Goal: Task Accomplishment & Management: Manage account settings

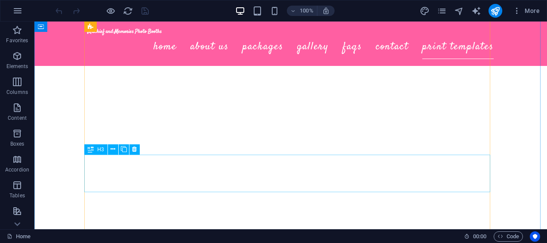
scroll to position [3217, 0]
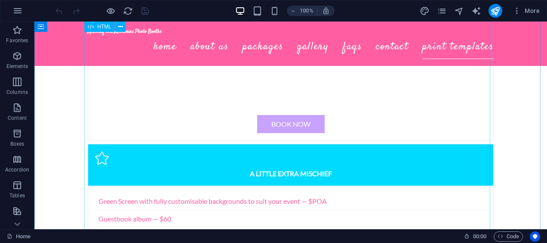
scroll to position [2190, 0]
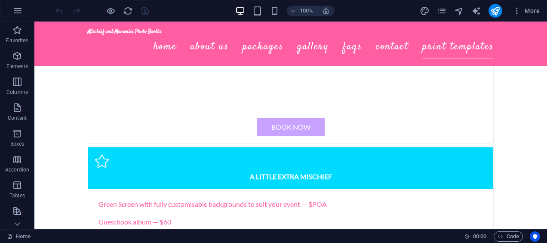
click at [18, 10] on icon "button" at bounding box center [17, 11] width 10 height 10
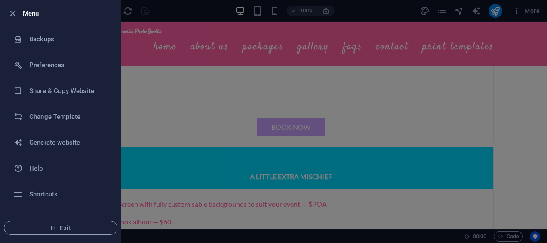
click at [60, 95] on h6 "Share & Copy Website" at bounding box center [69, 91] width 80 height 10
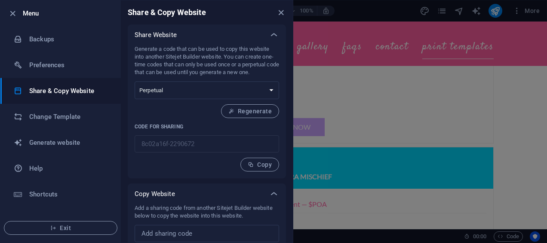
click at [208, 228] on input "text" at bounding box center [207, 232] width 144 height 17
paste input "65fc5778-2284865"
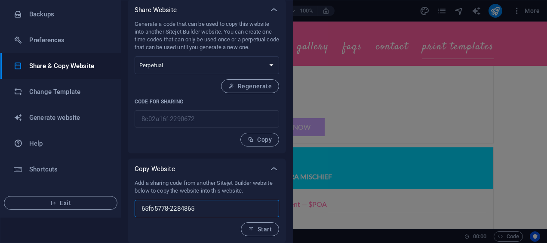
type input "65fc5778-2284865"
click at [263, 225] on span "Start" at bounding box center [260, 228] width 24 height 7
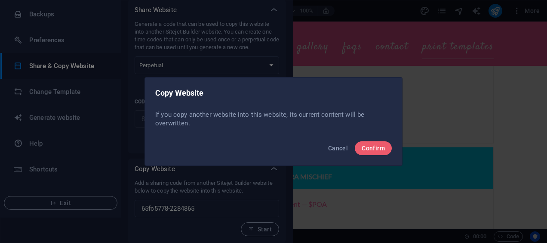
click at [371, 147] on span "Confirm" at bounding box center [373, 147] width 23 height 7
click at [378, 147] on span "Confirm" at bounding box center [373, 147] width 23 height 7
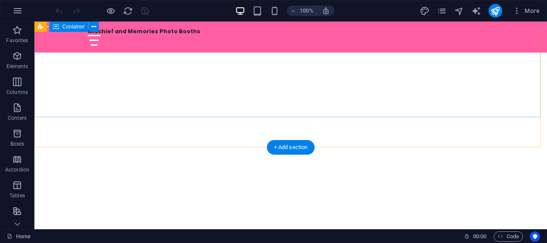
scroll to position [1, 0]
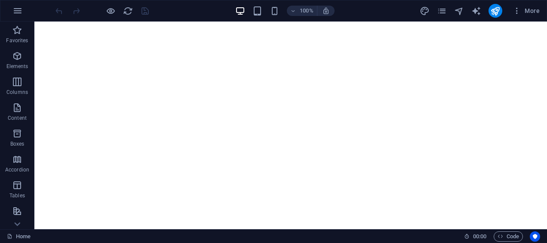
click at [21, 13] on icon "button" at bounding box center [17, 11] width 10 height 10
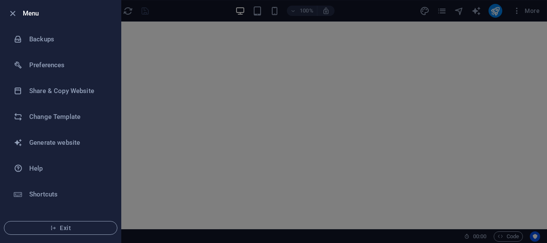
click at [58, 120] on h6 "Change Template" at bounding box center [69, 116] width 80 height 10
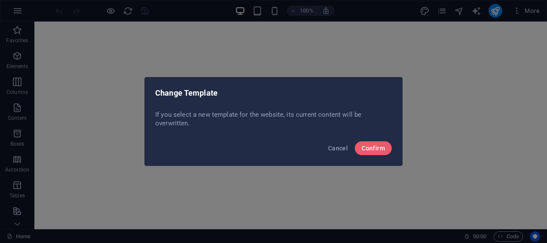
click at [340, 149] on span "Cancel" at bounding box center [338, 147] width 20 height 7
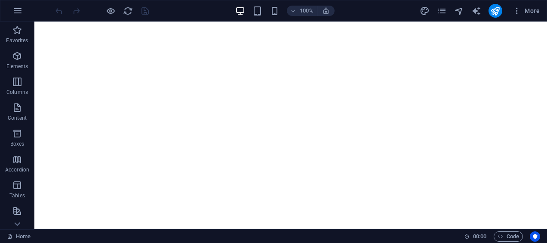
click at [16, 12] on icon "button" at bounding box center [17, 11] width 10 height 10
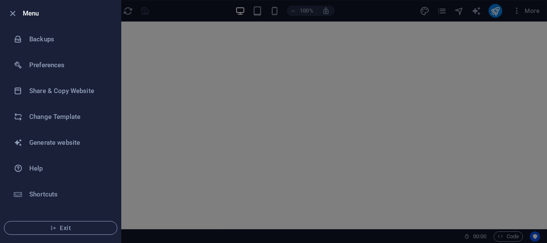
click at [60, 86] on h6 "Share & Copy Website" at bounding box center [69, 91] width 80 height 10
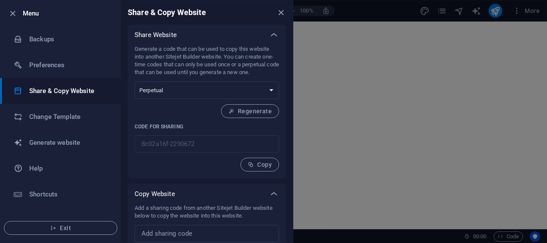
scroll to position [25, 0]
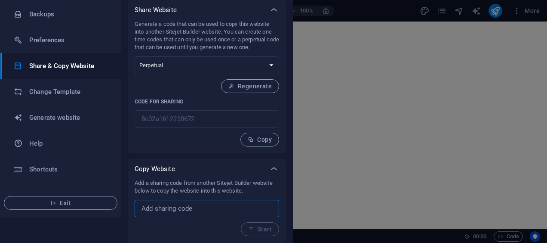
click at [198, 202] on input "text" at bounding box center [207, 208] width 144 height 17
paste input "You are a senior Elementor designer. Build a one-page website for “Mischief & M…"
type input "You are a senior Elementor designer. Build a one-page website for “Mischief & M…"
click at [270, 208] on input "text" at bounding box center [207, 208] width 144 height 17
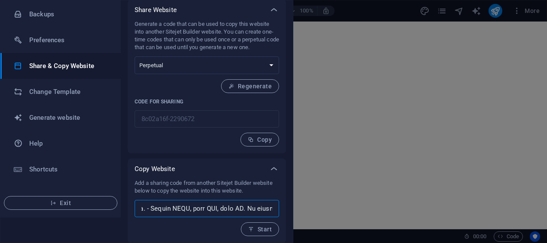
click at [270, 208] on input "text" at bounding box center [207, 208] width 144 height 17
paste input "65fc5778-2284865"
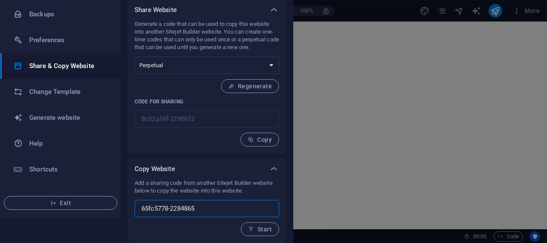
type input "65fc5778-2284865"
click at [263, 233] on button "Start" at bounding box center [260, 229] width 38 height 14
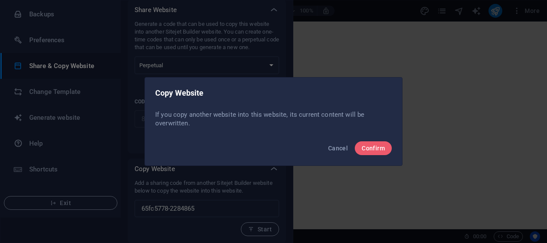
click at [371, 150] on span "Confirm" at bounding box center [373, 147] width 23 height 7
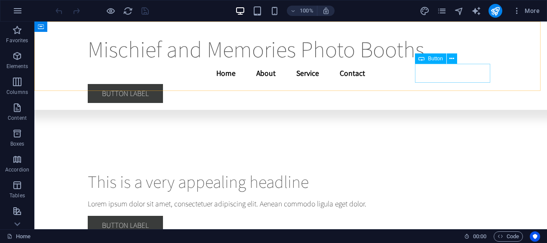
scroll to position [2969, 0]
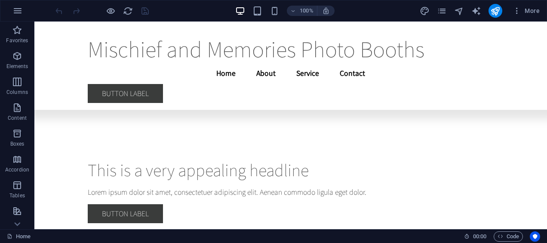
click at [21, 11] on icon "button" at bounding box center [17, 11] width 10 height 10
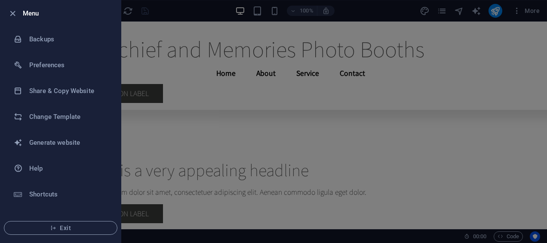
click at [82, 92] on h6 "Share & Copy Website" at bounding box center [69, 91] width 80 height 10
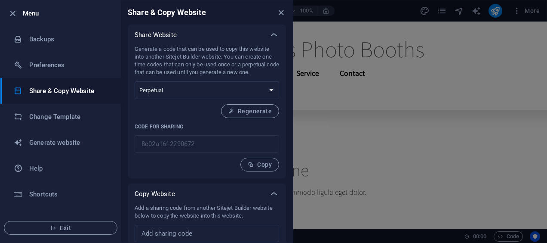
click at [232, 228] on input "text" at bounding box center [207, 232] width 144 height 17
paste input "c1558e03-2284865"
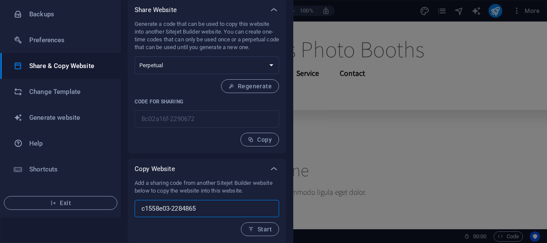
type input "c1558e03-2284865"
click at [257, 230] on span "Start" at bounding box center [260, 228] width 24 height 7
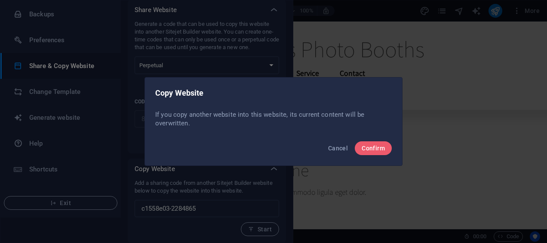
click at [373, 146] on span "Confirm" at bounding box center [373, 147] width 23 height 7
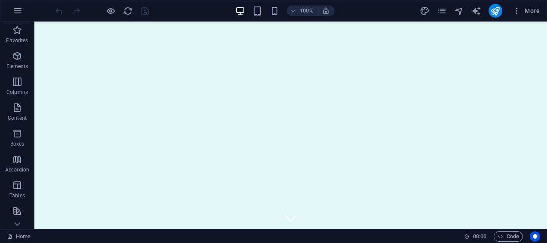
click at [18, 8] on icon "button" at bounding box center [17, 11] width 10 height 10
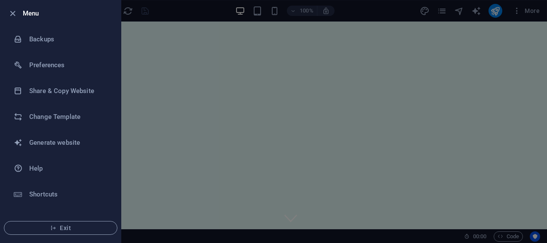
click at [61, 140] on h6 "Generate website" at bounding box center [69, 142] width 80 height 10
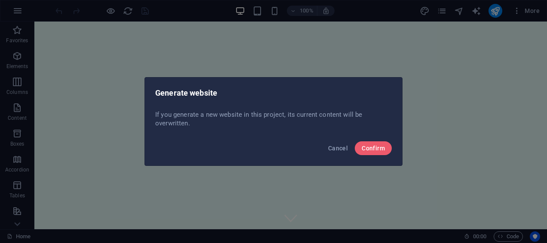
click at [368, 148] on span "Confirm" at bounding box center [373, 147] width 23 height 7
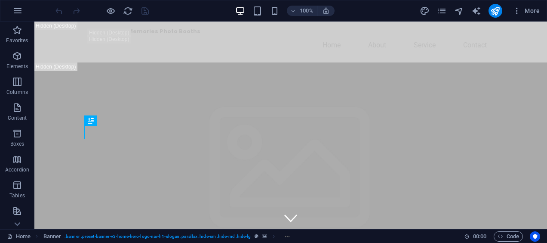
click at [17, 10] on icon "button" at bounding box center [17, 11] width 10 height 10
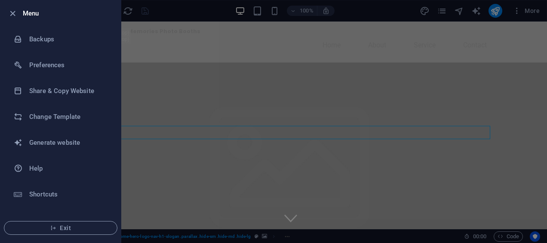
click at [58, 86] on h6 "Share & Copy Website" at bounding box center [69, 91] width 80 height 10
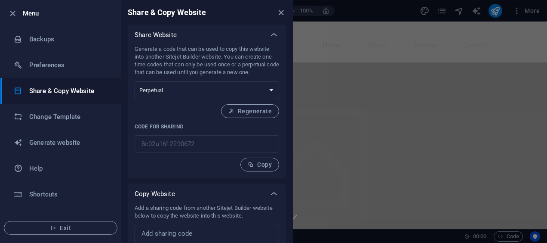
scroll to position [25, 0]
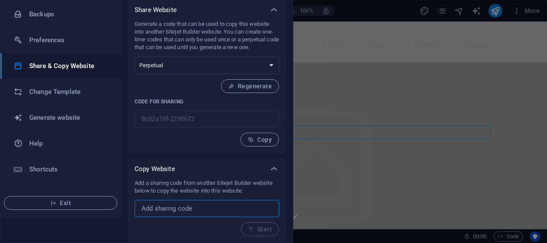
click at [193, 208] on input "text" at bounding box center [207, 208] width 144 height 17
paste input "c1558e03-2284865"
type input "c1558e03-2284865"
click at [253, 229] on icon "button" at bounding box center [251, 229] width 6 height 6
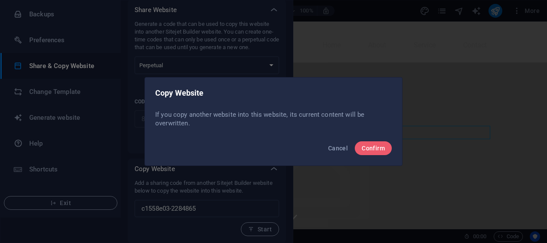
click at [359, 151] on button "Confirm" at bounding box center [373, 148] width 37 height 14
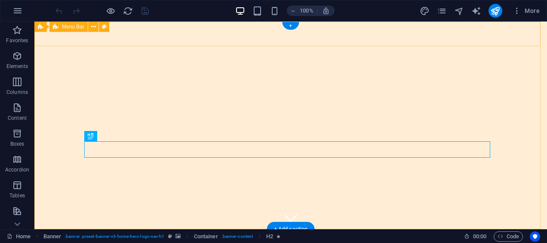
click at [229, 229] on div "Mischief and Memories Photo Booths Home About Packages Gallery FAQs" at bounding box center [290, 244] width 513 height 31
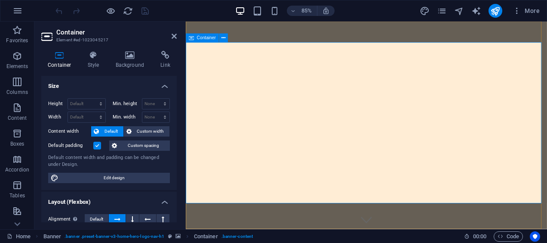
click at [226, 40] on button at bounding box center [223, 38] width 9 height 9
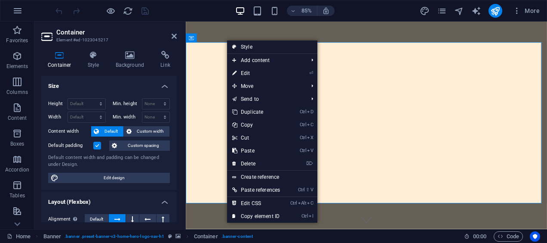
click at [273, 206] on link "Ctrl Alt C Edit CSS" at bounding box center [256, 202] width 58 height 13
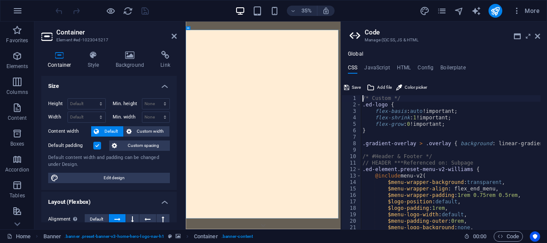
click at [405, 66] on h4 "HTML" at bounding box center [404, 68] width 14 height 9
type textarea "<a href="#main-content" class="wv-link-content button">Skip to main content</a>"
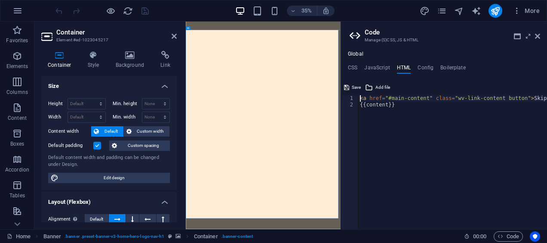
click at [429, 67] on h4 "Config" at bounding box center [425, 68] width 16 height 9
type textarea "$color-background: #FFEDD5;"
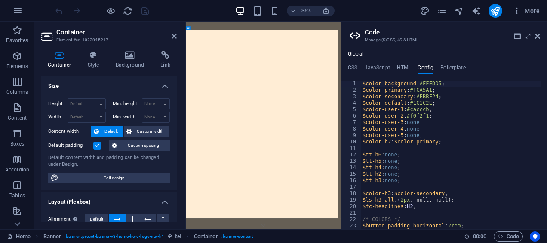
click at [353, 67] on h4 "CSS" at bounding box center [352, 68] width 9 height 9
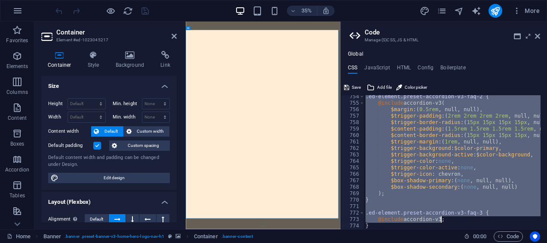
scroll to position [5129, 0]
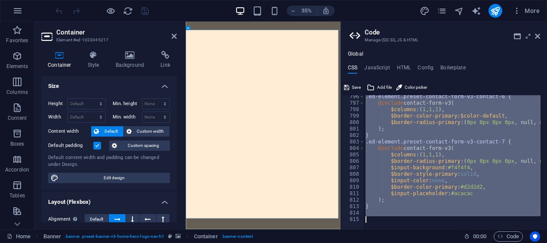
drag, startPoint x: 361, startPoint y: 95, endPoint x: 532, endPoint y: 249, distance: 230.1
click at [532, 242] on html "Mischief and Memories Photo Booths Home Favorites Elements Columns Content Boxe…" at bounding box center [273, 121] width 547 height 243
paste textarea "}"
type textarea "}"
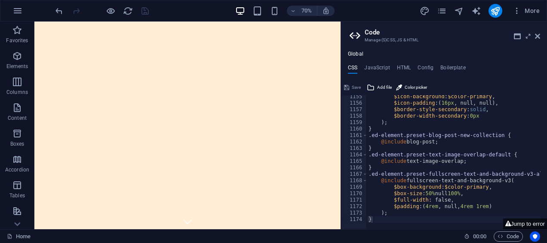
click at [381, 68] on h4 "JavaScript" at bounding box center [376, 68] width 25 height 9
type textarea "/* JS for preset "Menu V2" */"
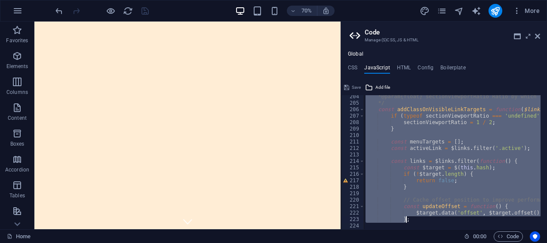
scroll to position [1550, 0]
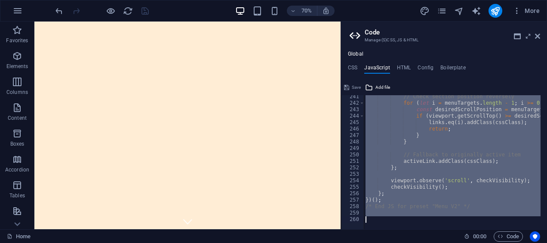
drag, startPoint x: 363, startPoint y: 99, endPoint x: 501, endPoint y: 262, distance: 213.6
click at [501, 242] on html "Mischief and Memories Photo Booths Home Favorites Elements Columns Content Boxe…" at bounding box center [273, 121] width 547 height 243
paste textarea "/* End JS for preset "Marquee V2" */"
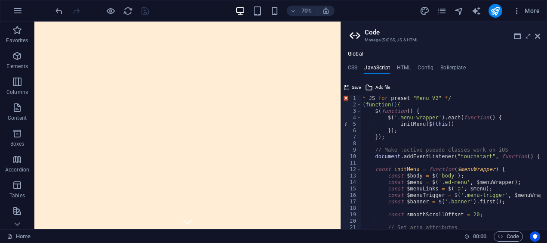
scroll to position [0, 0]
type textarea "/* JS for preset "Menu V2" */"
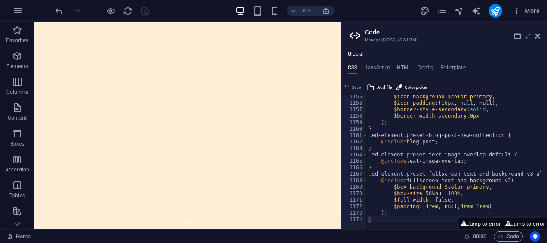
click at [408, 65] on h4 "HTML" at bounding box center [404, 68] width 14 height 9
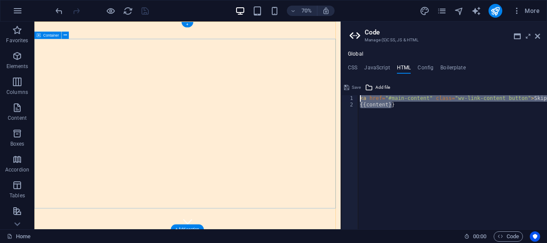
drag, startPoint x: 441, startPoint y: 126, endPoint x: 447, endPoint y: 98, distance: 28.9
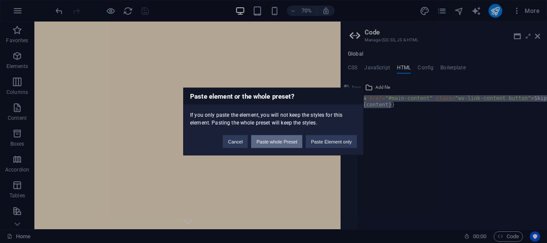
click at [285, 142] on button "Paste whole Preset" at bounding box center [276, 141] width 51 height 13
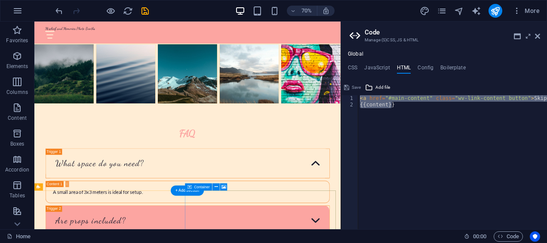
scroll to position [1168, 0]
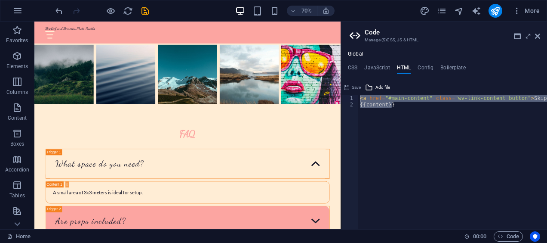
click at [59, 7] on icon "undo" at bounding box center [59, 11] width 10 height 10
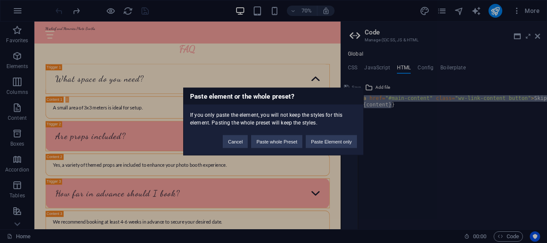
click at [344, 140] on button "Paste Element only" at bounding box center [331, 141] width 51 height 13
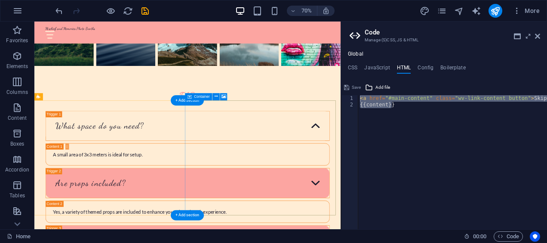
scroll to position [1388, 0]
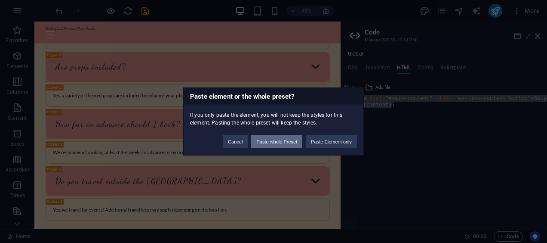
click at [281, 140] on button "Paste whole Preset" at bounding box center [276, 141] width 51 height 13
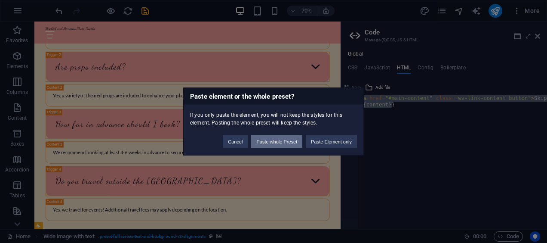
click at [270, 143] on button "Paste whole Preset" at bounding box center [276, 141] width 51 height 13
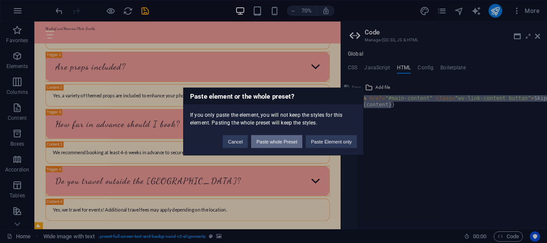
click at [270, 143] on button "Paste whole Preset" at bounding box center [276, 141] width 51 height 13
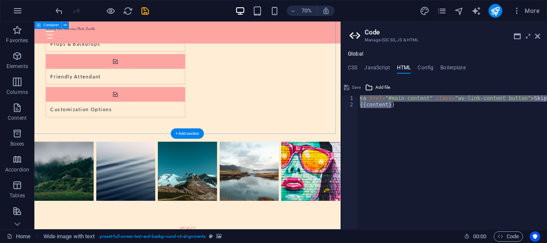
scroll to position [1019, 0]
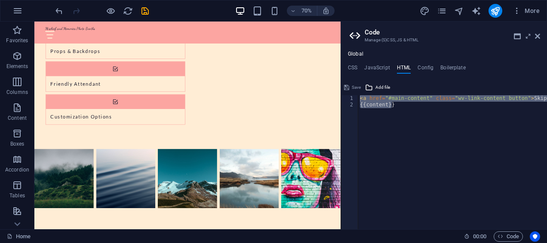
click at [420, 69] on h4 "Config" at bounding box center [425, 68] width 16 height 9
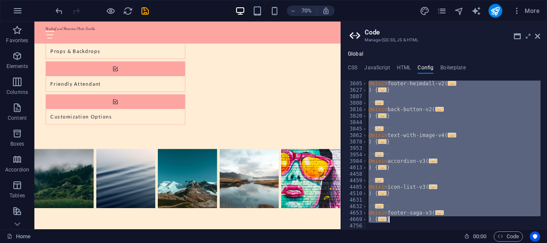
scroll to position [709, 0]
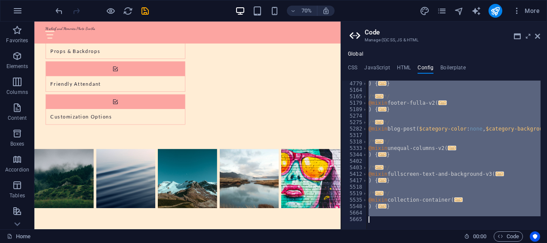
drag, startPoint x: 362, startPoint y: 82, endPoint x: 485, endPoint y: 247, distance: 206.5
click at [485, 242] on html "Mischief and Memories Photo Booths Home Favorites Elements Columns Content Boxe…" at bounding box center [273, 121] width 547 height 243
paste textarea "}"
type textarea "}"
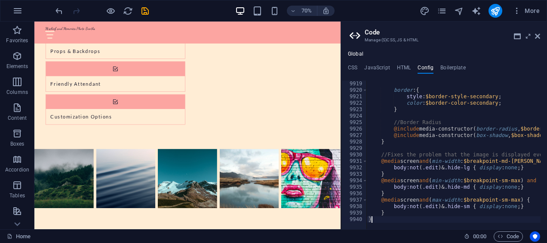
scroll to position [13947, 0]
checkbox input "false"
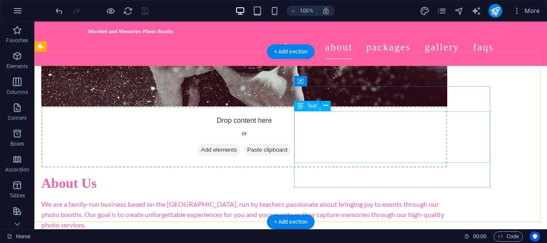
scroll to position [0, 0]
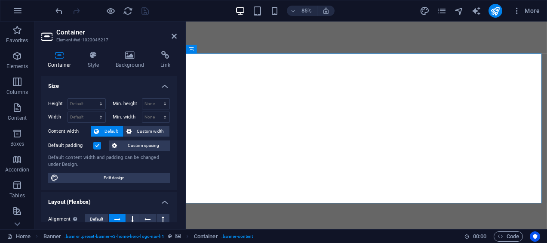
click at [202, 16] on div "85% More" at bounding box center [298, 11] width 489 height 14
click at [199, 24] on div "Menu Bar" at bounding box center [215, 25] width 33 height 9
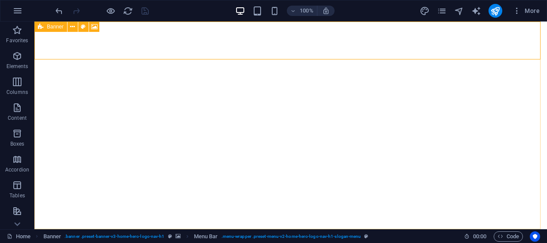
click at [41, 22] on icon at bounding box center [41, 26] width 6 height 10
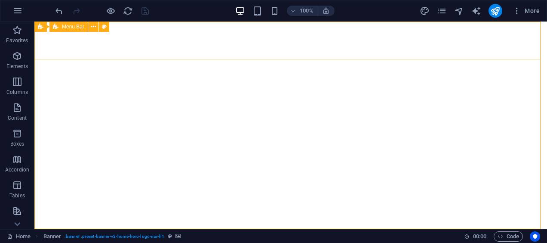
click at [89, 26] on button at bounding box center [93, 26] width 10 height 10
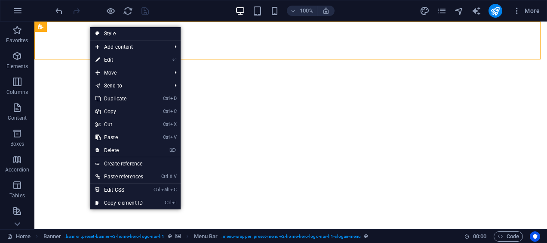
click at [134, 189] on link "Ctrl Alt C Edit CSS" at bounding box center [119, 189] width 58 height 13
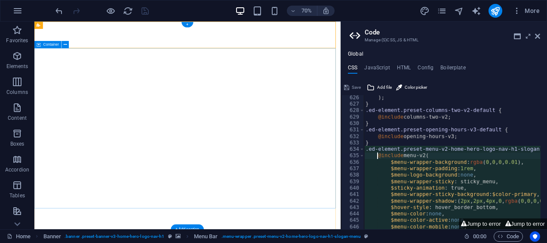
scroll to position [4032, 0]
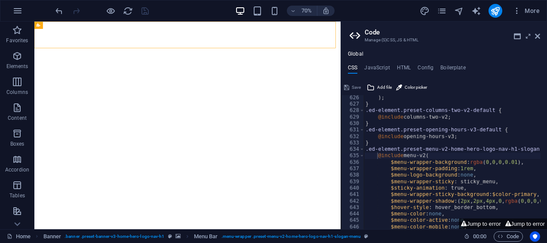
click at [458, 67] on h4 "Boilerplate" at bounding box center [452, 68] width 25 height 9
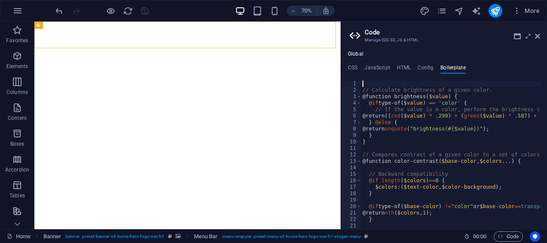
type textarea "// Calculate brightness of a given color."
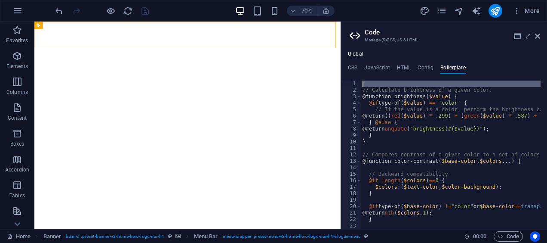
click at [382, 83] on div "// Calculate brightness of a given color. @function brightness ( $value ) { @if…" at bounding box center [451, 154] width 180 height 148
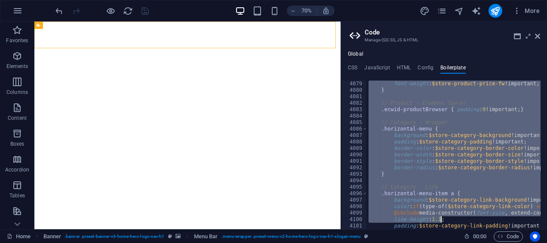
scroll to position [13947, 0]
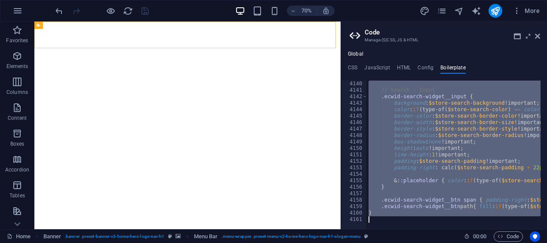
drag, startPoint x: 368, startPoint y: 84, endPoint x: 513, endPoint y: 264, distance: 231.5
click at [513, 242] on html "Mischief and Memories Photo Booths Home Favorites Elements Columns Content Boxe…" at bounding box center [273, 121] width 547 height 243
type textarea "}"
drag, startPoint x: 383, startPoint y: 138, endPoint x: 412, endPoint y: 166, distance: 40.7
drag, startPoint x: 412, startPoint y: 166, endPoint x: 442, endPoint y: 209, distance: 52.6
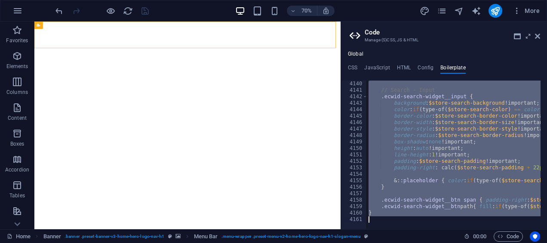
drag, startPoint x: 442, startPoint y: 209, endPoint x: 444, endPoint y: 220, distance: 11.1
drag, startPoint x: 444, startPoint y: 220, endPoint x: 411, endPoint y: 60, distance: 163.4
click at [411, 60] on div "Global CSS JavaScript HTML Config Boilerplate @include menu-v2( 626 627 628 629…" at bounding box center [444, 140] width 206 height 178
drag, startPoint x: 439, startPoint y: 65, endPoint x: 505, endPoint y: 238, distance: 184.9
click at [505, 238] on span "Code" at bounding box center [507, 236] width 21 height 10
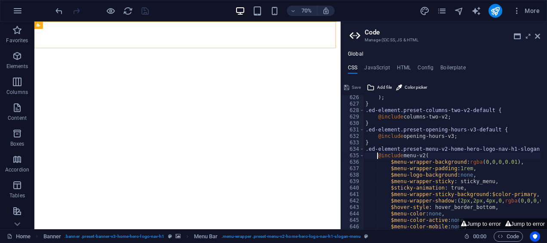
click at [452, 65] on h4 "Boilerplate" at bounding box center [452, 68] width 25 height 9
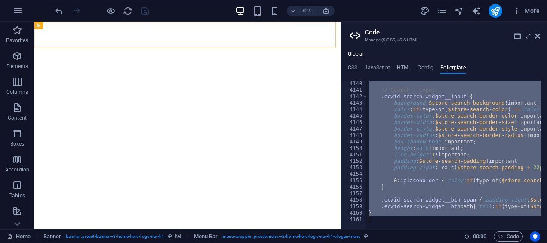
click at [519, 232] on button "Code" at bounding box center [508, 236] width 29 height 10
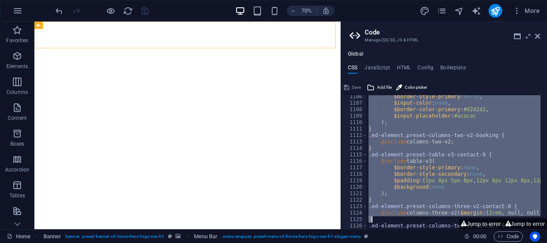
scroll to position [7444, 0]
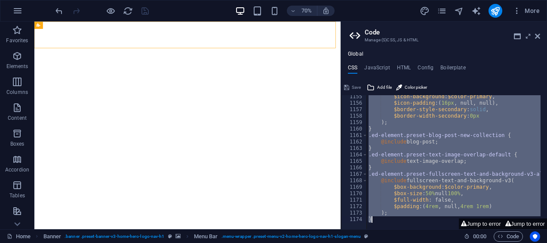
drag, startPoint x: 372, startPoint y: 99, endPoint x: 534, endPoint y: 264, distance: 231.1
click at [534, 242] on html "Mischief and Memories Photo Booths Home Favorites Elements Columns Content Boxe…" at bounding box center [273, 121] width 547 height 243
type textarea "); }"
paste textarea
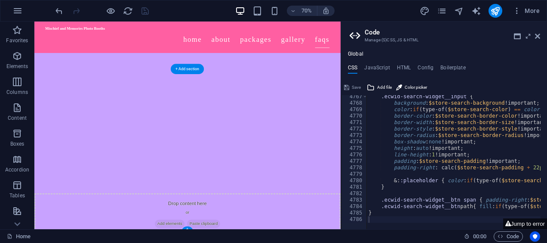
scroll to position [2049, 0]
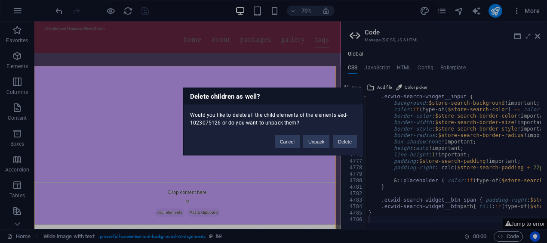
click at [344, 136] on button "Delete" at bounding box center [345, 141] width 24 height 13
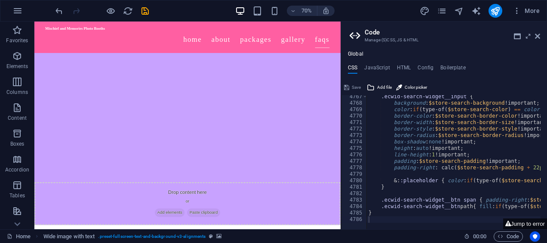
scroll to position [1816, 0]
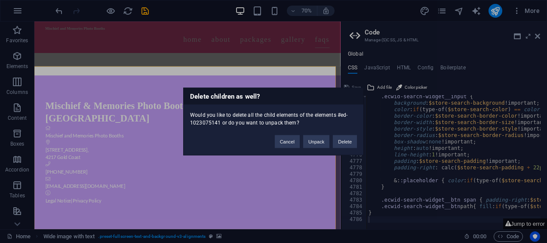
click at [342, 144] on button "Delete" at bounding box center [345, 141] width 24 height 13
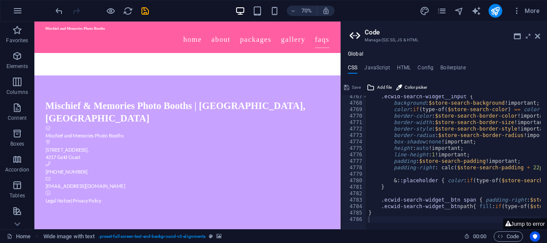
scroll to position [1584, 0]
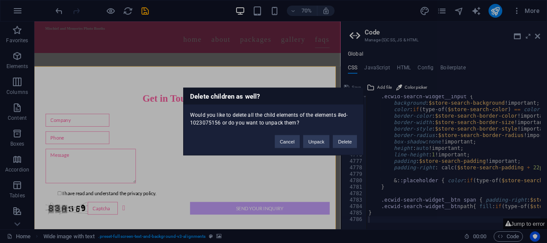
click at [345, 144] on button "Delete" at bounding box center [345, 141] width 24 height 13
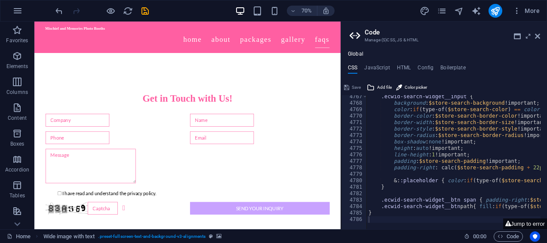
scroll to position [1351, 0]
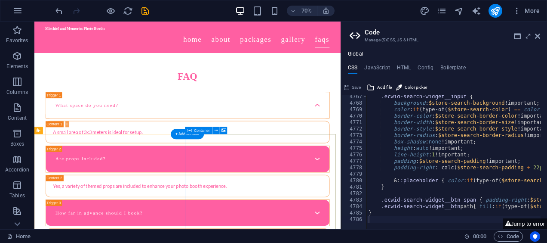
scroll to position [1244, 0]
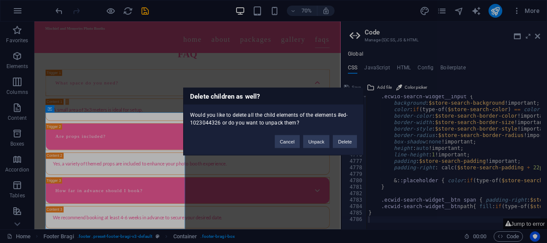
click at [340, 140] on button "Delete" at bounding box center [345, 141] width 24 height 13
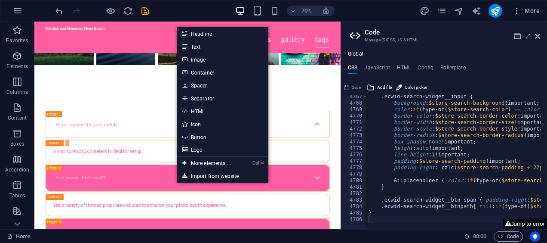
click at [214, 178] on link "Import from website" at bounding box center [222, 175] width 91 height 13
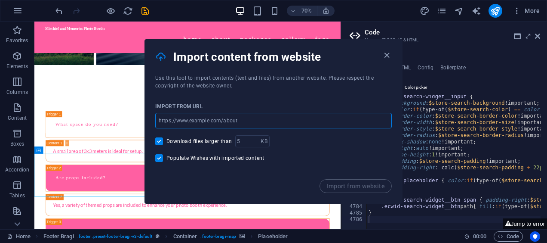
click at [238, 120] on input "url" at bounding box center [273, 120] width 236 height 15
paste input "https://749ecd-22dd41.preview.sitejet.io/?_gl=1*nhjo5b*_gcl_au*MTY1MzA0MjY0Ny4x…"
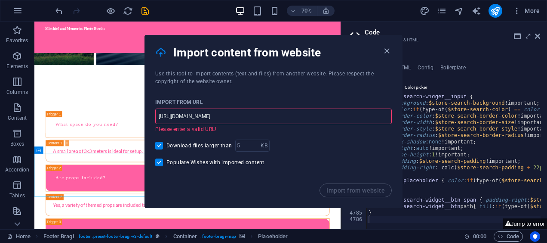
scroll to position [0, 11]
type input "https://749ecd-22dd41.preview.sitejet.io/?_gl=1*nhjo5b*_gcl_au*MTY1MzA0MjY0Ny4x…"
click at [390, 48] on icon "button" at bounding box center [387, 51] width 10 height 10
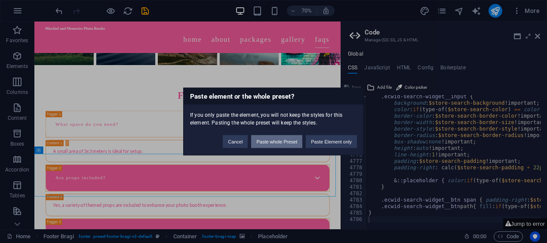
click at [292, 139] on button "Paste whole Preset" at bounding box center [276, 141] width 51 height 13
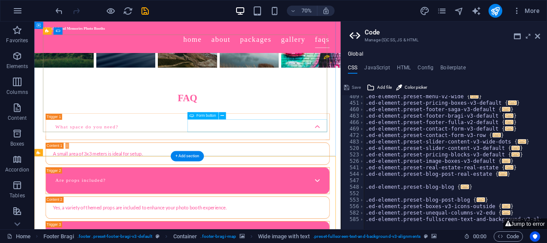
scroll to position [1182, 0]
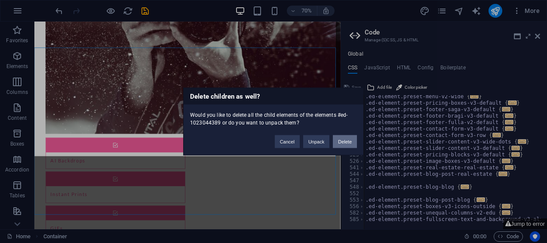
scroll to position [1098, 0]
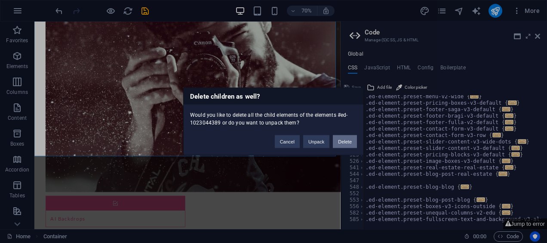
click at [344, 144] on button "Delete" at bounding box center [345, 141] width 24 height 13
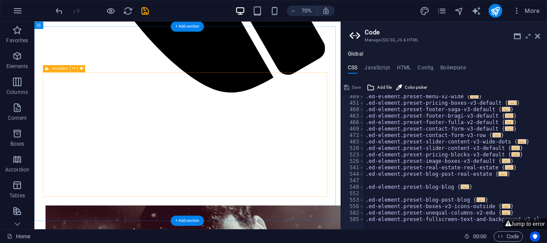
scroll to position [749, 0]
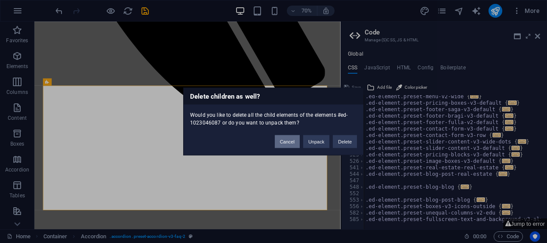
click at [292, 138] on button "Cancel" at bounding box center [287, 141] width 25 height 13
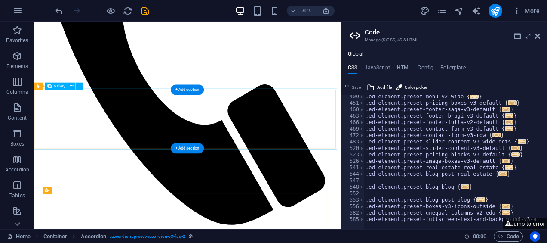
scroll to position [594, 0]
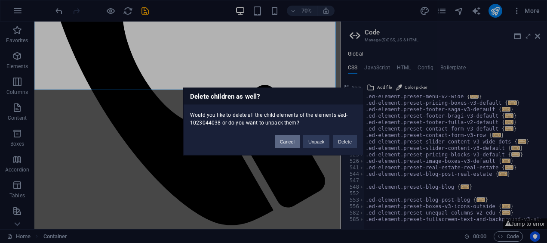
click at [286, 138] on button "Cancel" at bounding box center [287, 141] width 25 height 13
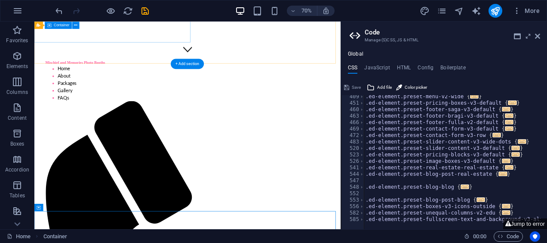
scroll to position [235, 0]
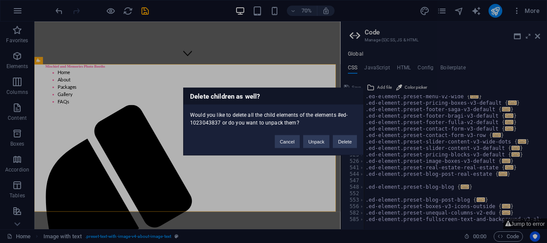
drag, startPoint x: 339, startPoint y: 138, endPoint x: 239, endPoint y: 71, distance: 119.8
click at [239, 71] on div "Delete children as well? Would you like to delete all the child elements of the…" at bounding box center [273, 121] width 547 height 243
click at [348, 138] on button "Delete" at bounding box center [345, 141] width 24 height 13
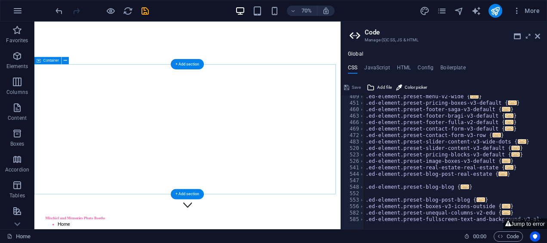
scroll to position [0, 0]
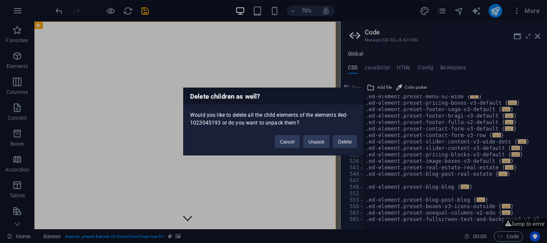
click at [347, 136] on button "Delete" at bounding box center [345, 141] width 24 height 13
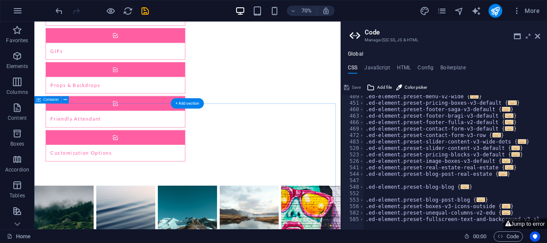
scroll to position [153, 0]
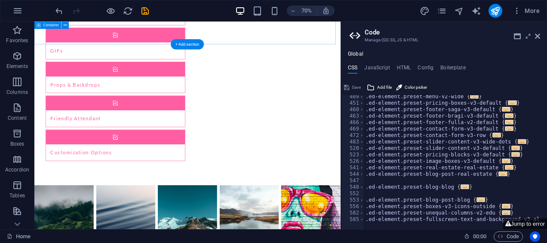
click at [200, 46] on div "Our Features AI Backdrops Instant Prints GIFs Props & Backdrops Friendly Attend…" at bounding box center [252, 61] width 437 height 386
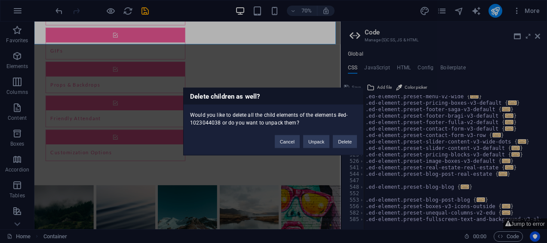
click at [352, 139] on button "Delete" at bounding box center [345, 141] width 24 height 13
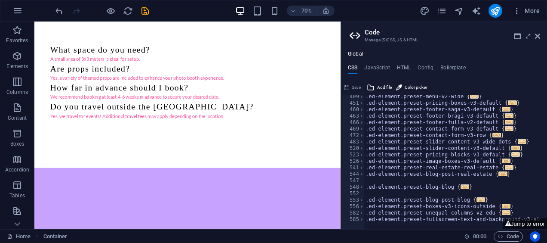
scroll to position [0, 0]
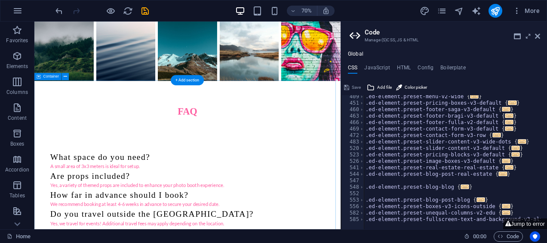
click at [378, 121] on div "FAQ What space do you need? A small area of 3x3 meters is ideal for setup. Are …" at bounding box center [252, 244] width 437 height 277
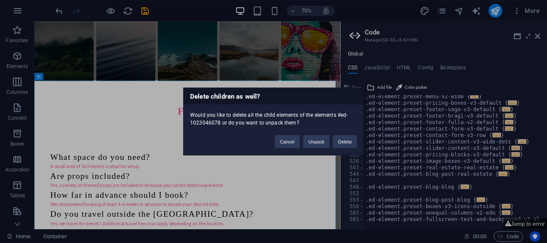
click at [341, 140] on button "Delete" at bounding box center [345, 141] width 24 height 13
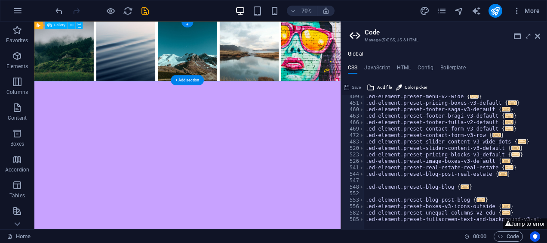
click at [344, 42] on li at bounding box center [341, 63] width 85 height 85
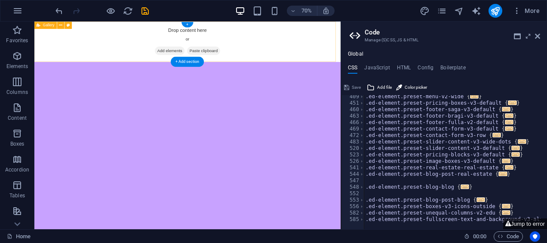
click at [400, 61] on div "Drop content here or Add elements Paste clipboard" at bounding box center [253, 50] width 441 height 61
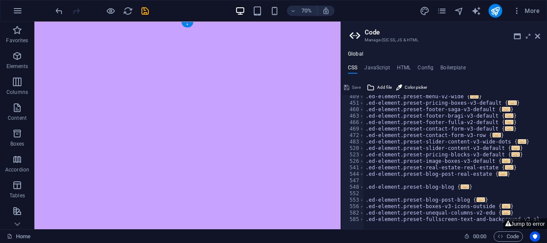
click at [182, 22] on div "+" at bounding box center [187, 25] width 12 height 6
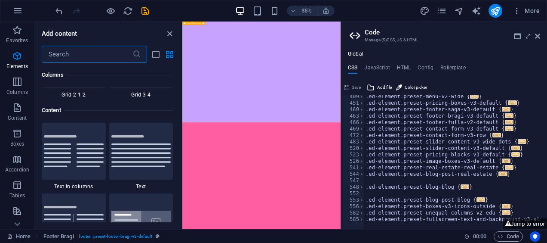
scroll to position [1504, 0]
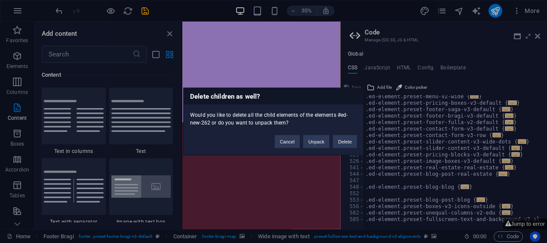
click at [349, 146] on button "Delete" at bounding box center [345, 141] width 24 height 13
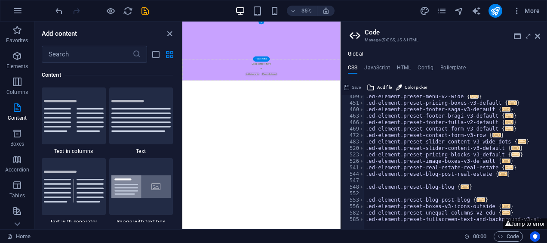
click at [430, 83] on div at bounding box center [408, 74] width 452 height 107
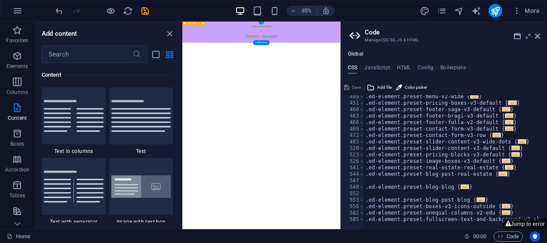
click at [523, 50] on div "Drop content here or Add elements Paste clipboard" at bounding box center [408, 51] width 452 height 61
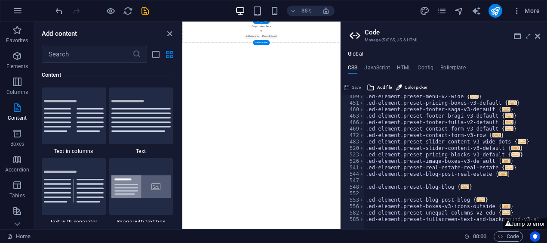
click at [523, 50] on div "Drop content here or Add elements Paste clipboard" at bounding box center [408, 51] width 452 height 61
click at [432, 83] on html "Skip to main content Drop content here or Add elements Paste clipboard" at bounding box center [408, 51] width 452 height 61
click at [169, 31] on icon "close panel" at bounding box center [170, 34] width 10 height 10
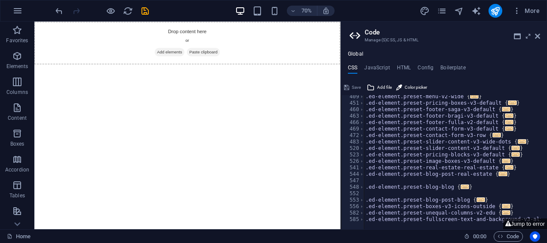
drag, startPoint x: 361, startPoint y: 135, endPoint x: 316, endPoint y: 157, distance: 50.0
click at [316, 83] on html "Skip to main content Drop content here or Add elements Paste clipboard" at bounding box center [252, 51] width 437 height 61
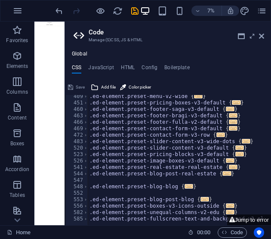
click at [261, 35] on icon at bounding box center [261, 36] width 5 height 7
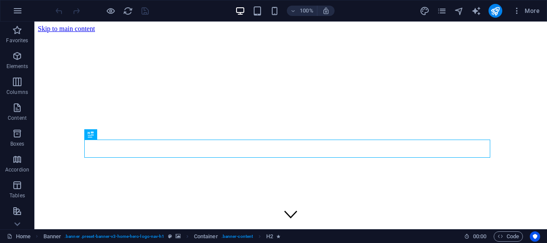
click at [20, 6] on icon "button" at bounding box center [17, 11] width 10 height 10
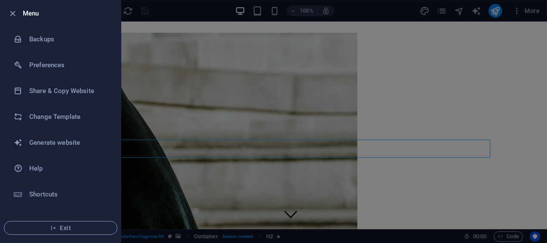
click at [90, 81] on li "Share & Copy Website" at bounding box center [60, 91] width 120 height 26
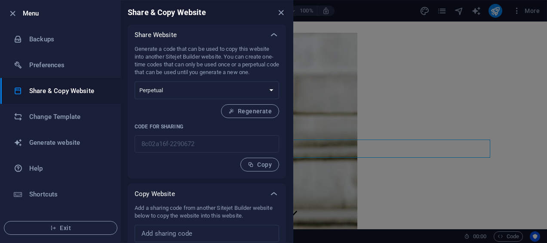
scroll to position [25, 0]
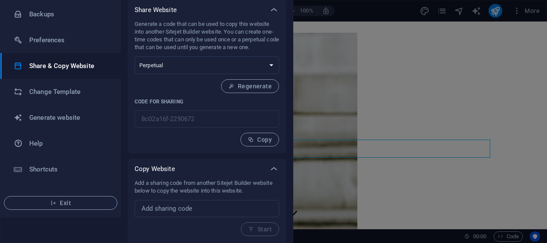
click at [249, 205] on input "text" at bounding box center [207, 208] width 144 height 17
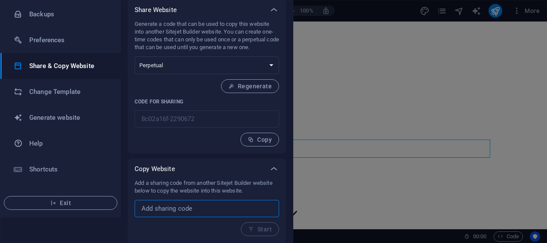
click at [210, 208] on input "text" at bounding box center [207, 208] width 144 height 17
paste input "9ab481e0-2296086"
type input "9ab481e0-2296086"
click at [273, 230] on button "Start" at bounding box center [260, 229] width 38 height 14
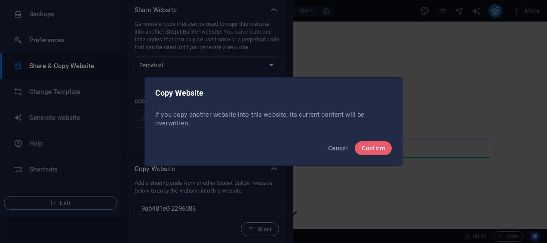
click at [376, 145] on span "Confirm" at bounding box center [373, 147] width 23 height 7
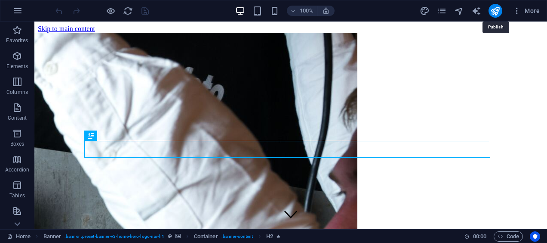
click at [498, 7] on icon "publish" at bounding box center [495, 11] width 10 height 10
click at [18, 8] on icon "button" at bounding box center [17, 11] width 10 height 10
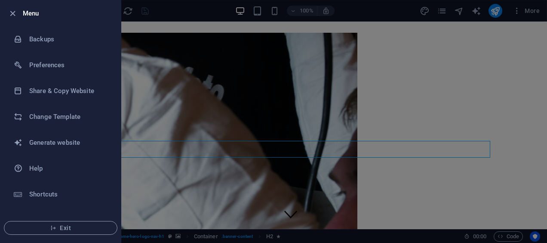
click at [62, 122] on li "Change Template" at bounding box center [60, 117] width 120 height 26
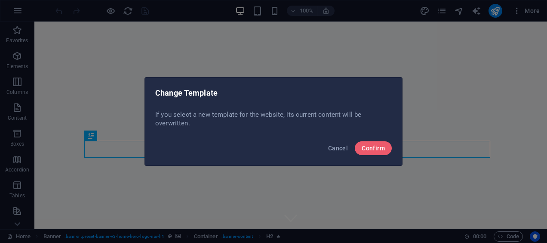
click at [338, 147] on span "Cancel" at bounding box center [338, 147] width 20 height 7
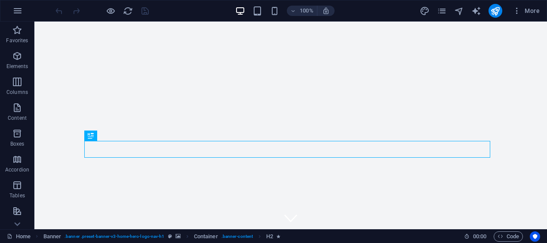
click at [26, 8] on button "button" at bounding box center [17, 10] width 21 height 21
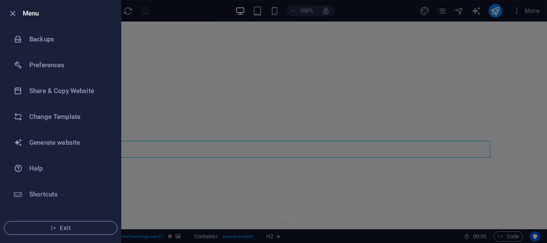
click at [61, 86] on h6 "Share & Copy Website" at bounding box center [69, 91] width 80 height 10
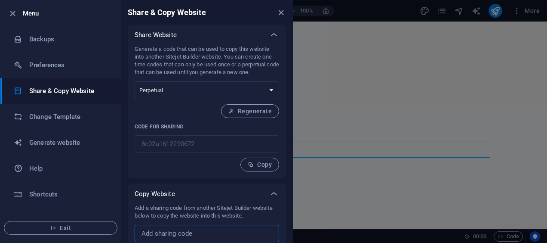
click at [193, 232] on input "text" at bounding box center [207, 232] width 144 height 17
paste input "9ab481e0-2296086"
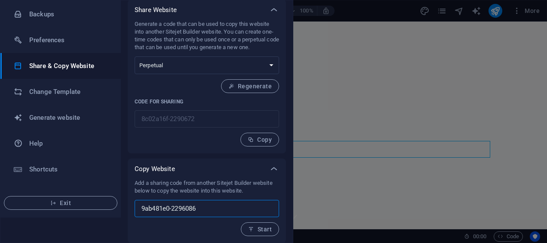
type input "9ab481e0-2296086"
click at [255, 230] on span "Start" at bounding box center [260, 228] width 24 height 7
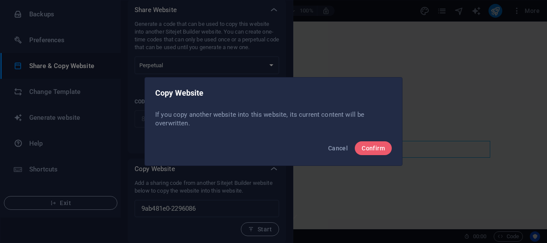
click at [369, 147] on span "Confirm" at bounding box center [373, 147] width 23 height 7
